Goal: Information Seeking & Learning: Understand process/instructions

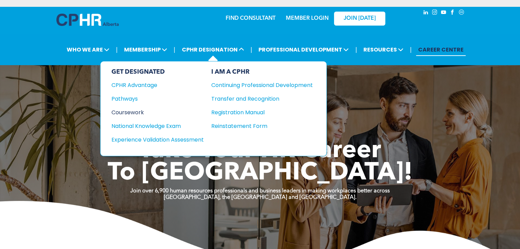
click at [136, 110] on div "Coursework" at bounding box center [152, 112] width 83 height 9
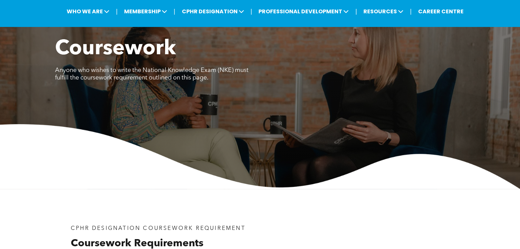
scroll to position [34, 0]
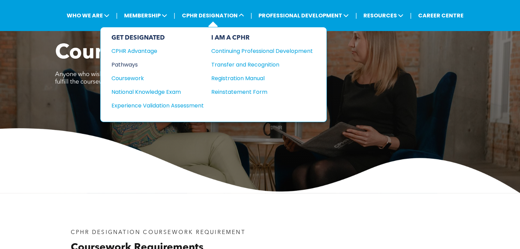
click at [118, 65] on div "Pathways" at bounding box center [152, 64] width 83 height 9
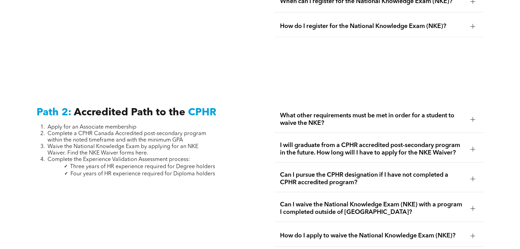
scroll to position [1025, 0]
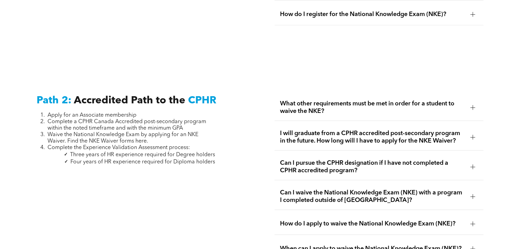
click at [472, 194] on div at bounding box center [472, 196] width 0 height 5
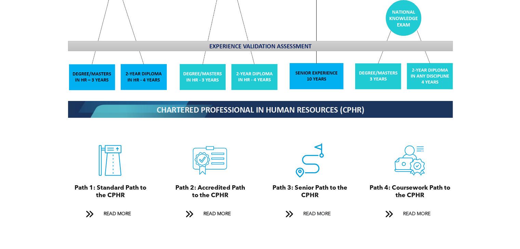
scroll to position [684, 0]
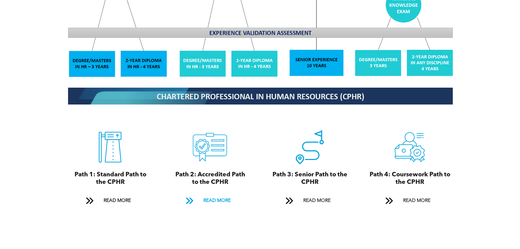
click at [208, 196] on span "READ MORE" at bounding box center [217, 201] width 32 height 13
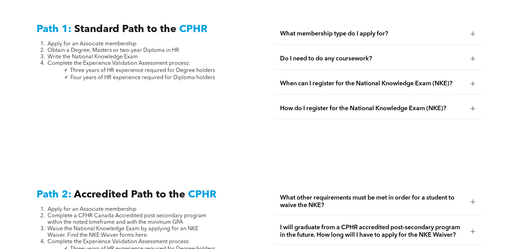
scroll to position [916, 0]
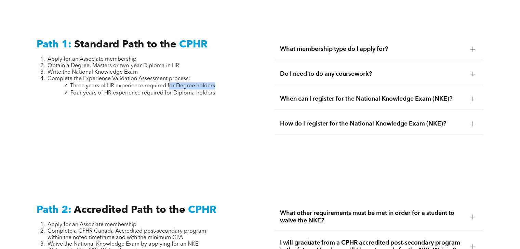
drag, startPoint x: 169, startPoint y: 80, endPoint x: 214, endPoint y: 80, distance: 45.1
click at [214, 83] on span "Three years of HR experience required for Degree holders" at bounding box center [142, 85] width 145 height 5
click at [222, 112] on div "Path 1: Standard Path to the CPHR Apply for an Associate membership Obtain a De…" at bounding box center [140, 95] width 219 height 124
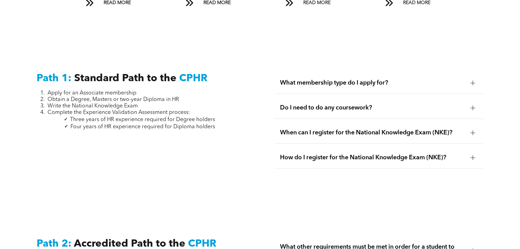
scroll to position [881, 0]
click at [471, 156] on div at bounding box center [472, 158] width 5 height 5
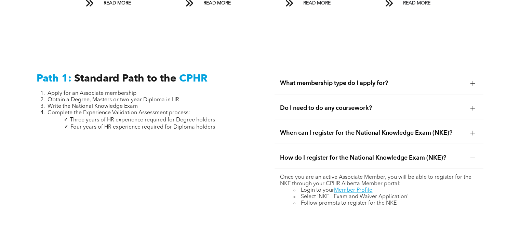
click at [471, 156] on div at bounding box center [472, 158] width 5 height 5
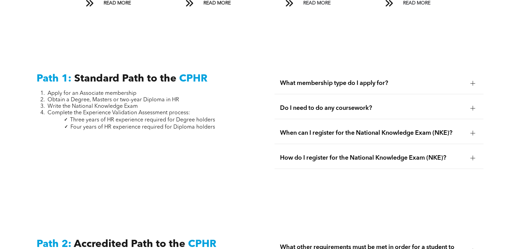
click at [471, 156] on div at bounding box center [472, 158] width 5 height 5
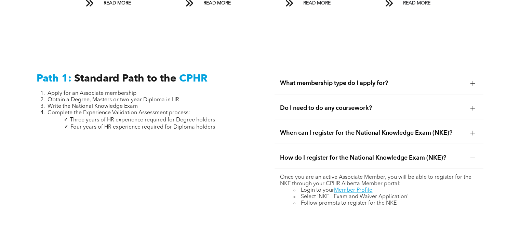
click at [471, 156] on div at bounding box center [472, 158] width 5 height 5
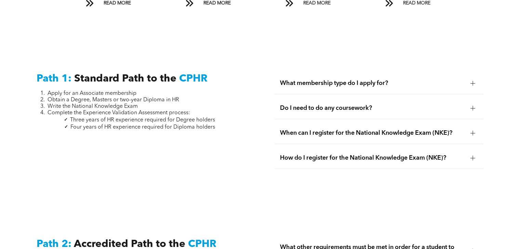
click at [471, 156] on div at bounding box center [472, 158] width 5 height 5
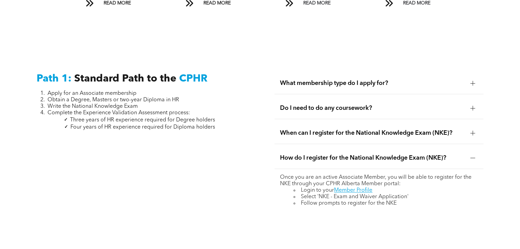
click at [471, 156] on div at bounding box center [472, 158] width 5 height 5
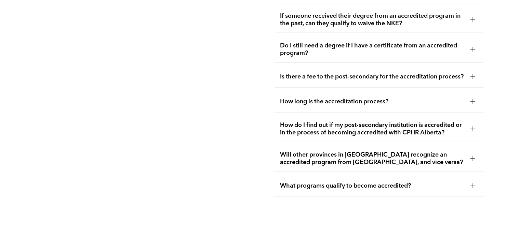
scroll to position [1515, 0]
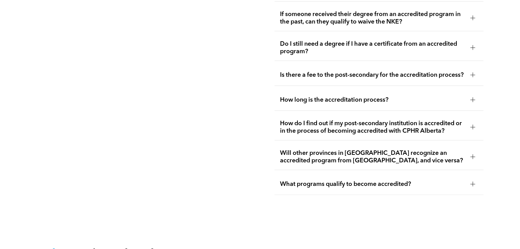
click at [476, 158] on div at bounding box center [473, 157] width 10 height 10
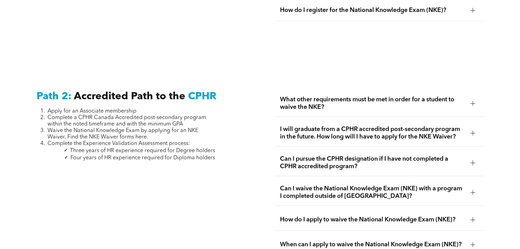
scroll to position [1037, 0]
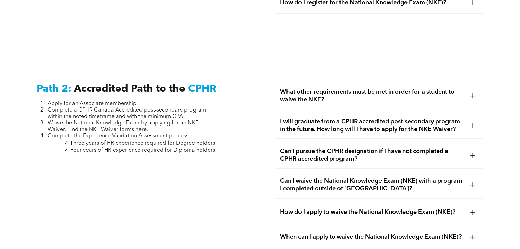
click at [474, 183] on div at bounding box center [472, 185] width 5 height 5
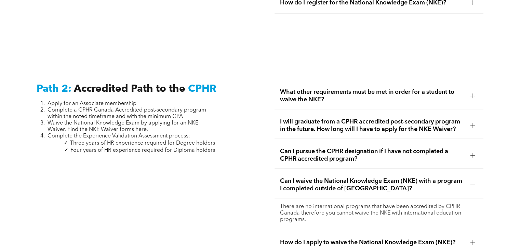
click at [474, 183] on div at bounding box center [472, 185] width 5 height 5
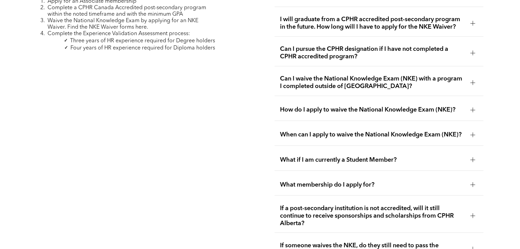
scroll to position [1174, 0]
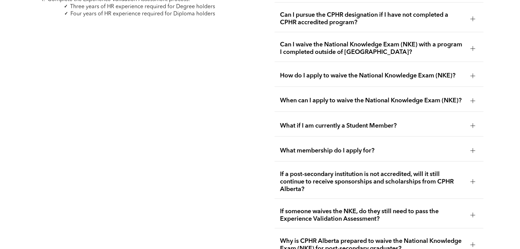
click at [475, 147] on div at bounding box center [473, 151] width 10 height 10
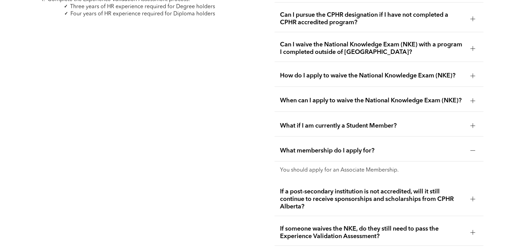
click at [475, 147] on div at bounding box center [473, 151] width 10 height 10
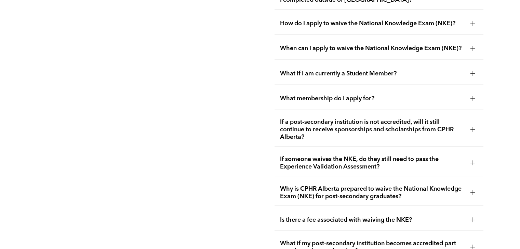
scroll to position [1242, 0]
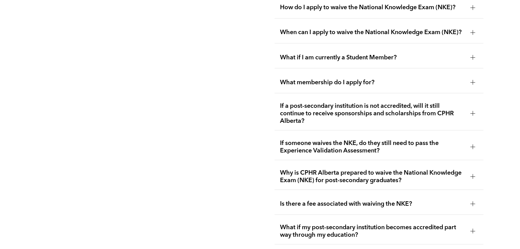
click at [476, 174] on div at bounding box center [473, 177] width 10 height 10
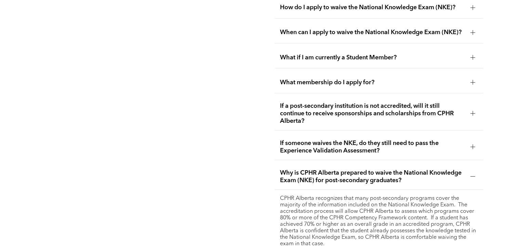
click at [473, 174] on div at bounding box center [472, 176] width 5 height 5
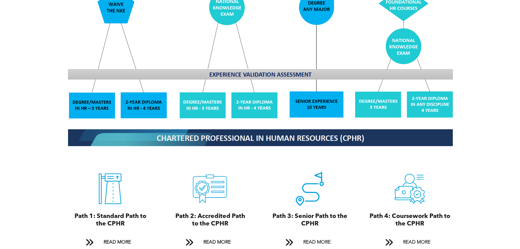
scroll to position [653, 0]
